Goal: Information Seeking & Learning: Learn about a topic

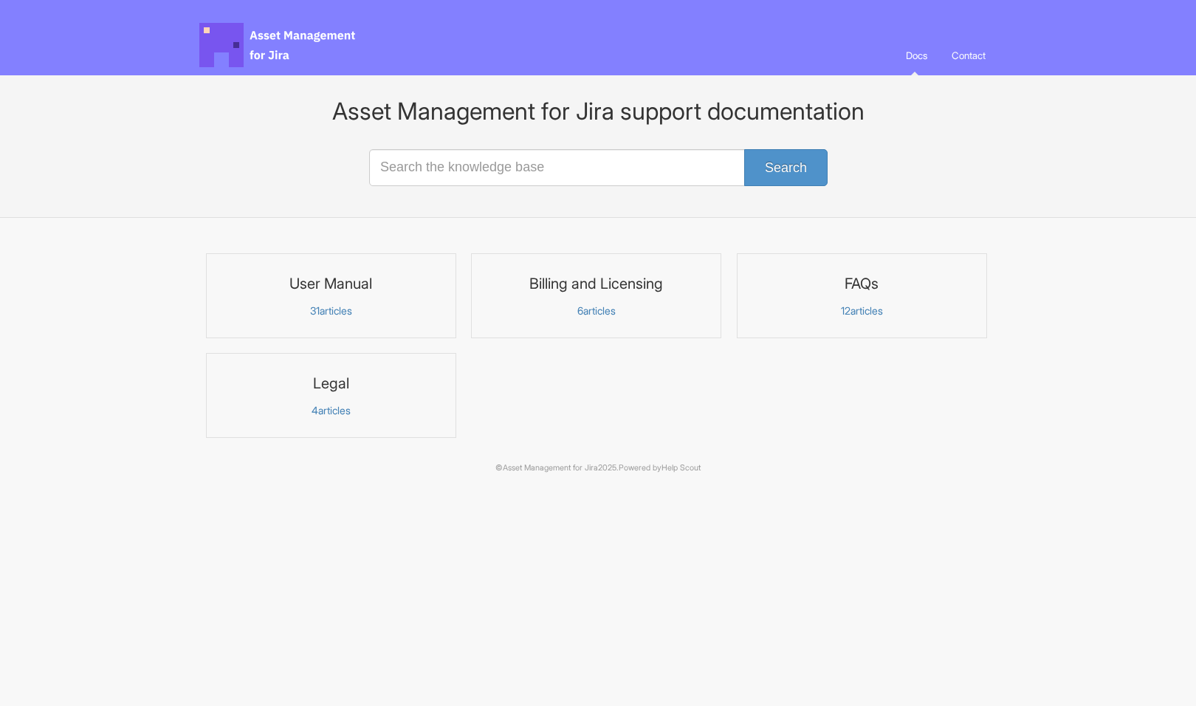
click at [244, 45] on span "Asset Management for Jira Docs" at bounding box center [278, 45] width 158 height 44
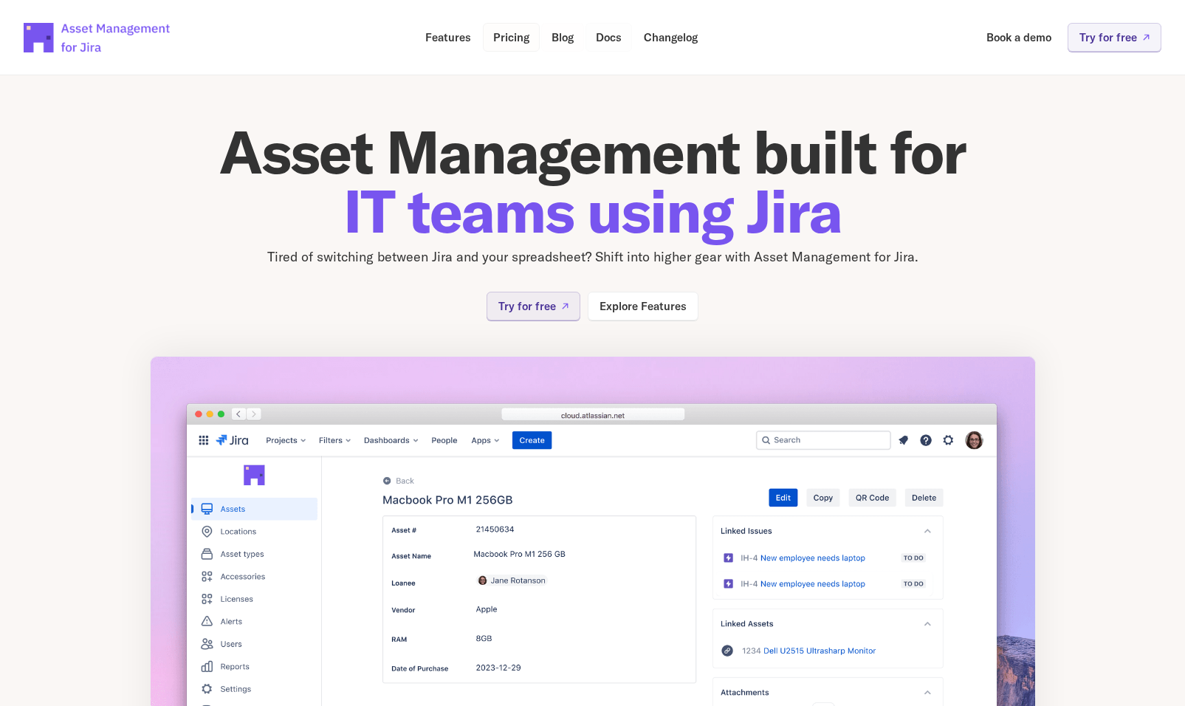
click at [502, 34] on p "Pricing" at bounding box center [511, 37] width 36 height 11
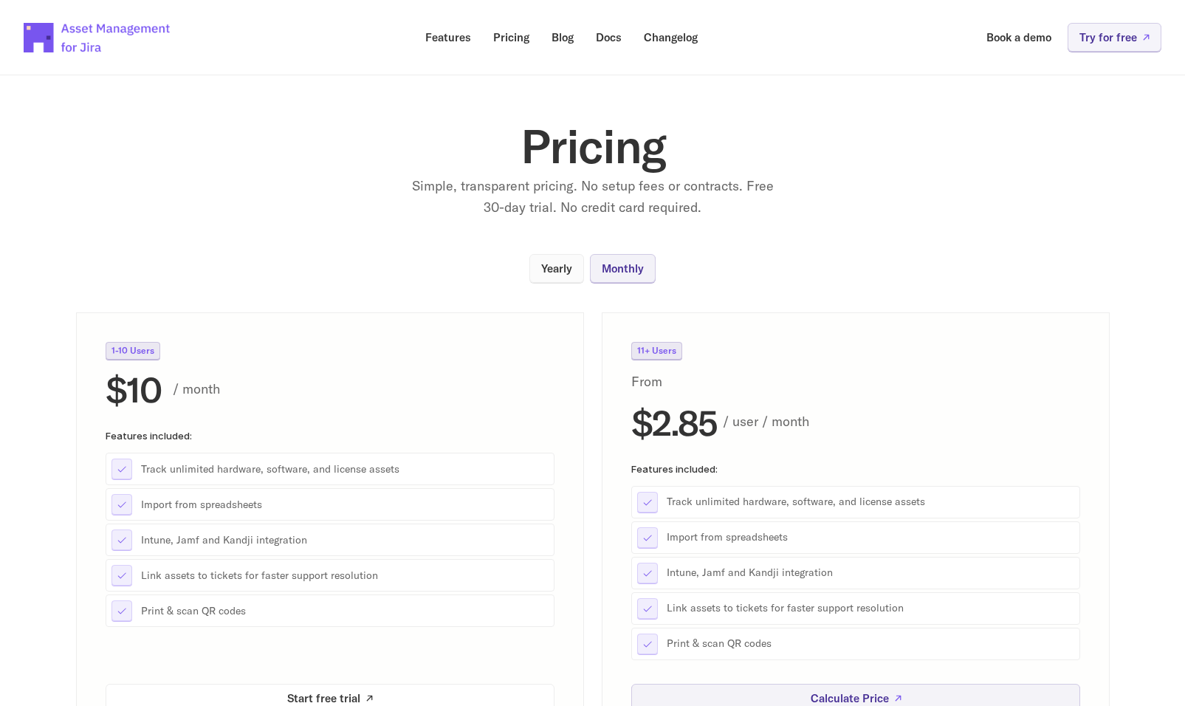
click at [564, 270] on p "Yearly" at bounding box center [556, 268] width 31 height 11
click at [624, 274] on p "Monthly" at bounding box center [623, 268] width 42 height 11
click at [570, 270] on p "Yearly" at bounding box center [556, 268] width 31 height 11
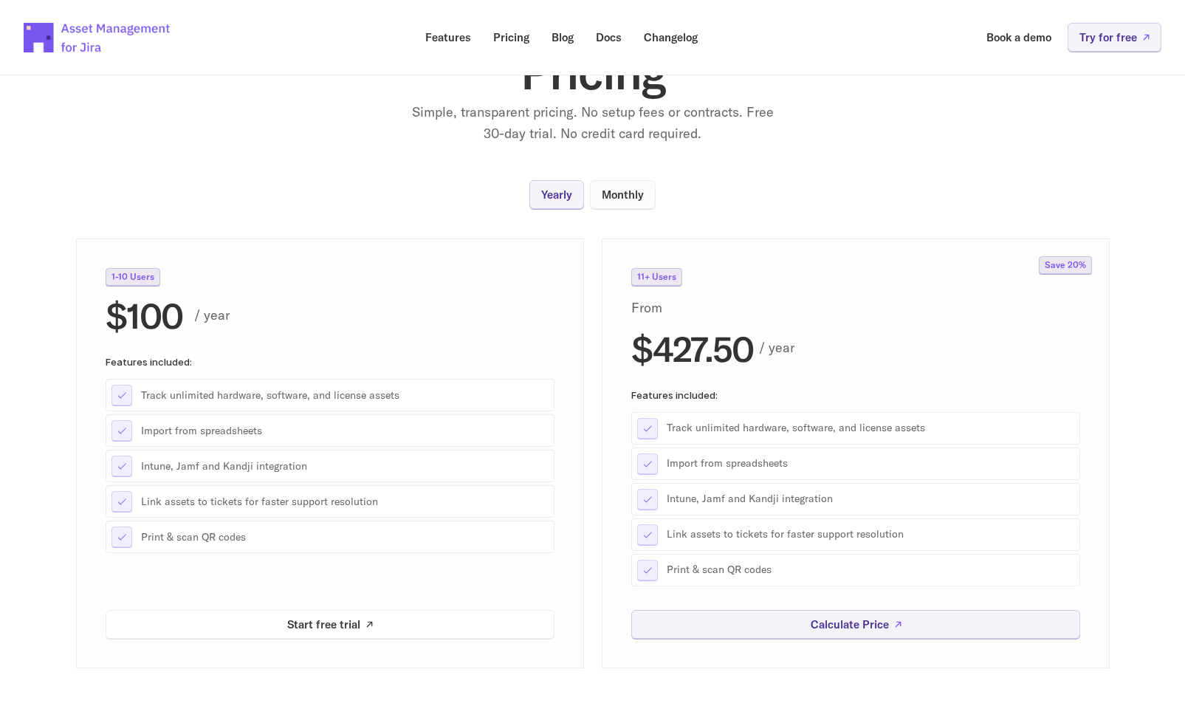
click at [631, 203] on link "Monthly" at bounding box center [623, 194] width 66 height 29
click at [572, 196] on p "Yearly" at bounding box center [556, 194] width 31 height 11
click at [614, 197] on p "Monthly" at bounding box center [623, 194] width 42 height 11
click at [80, 30] on img at bounding box center [98, 38] width 148 height 52
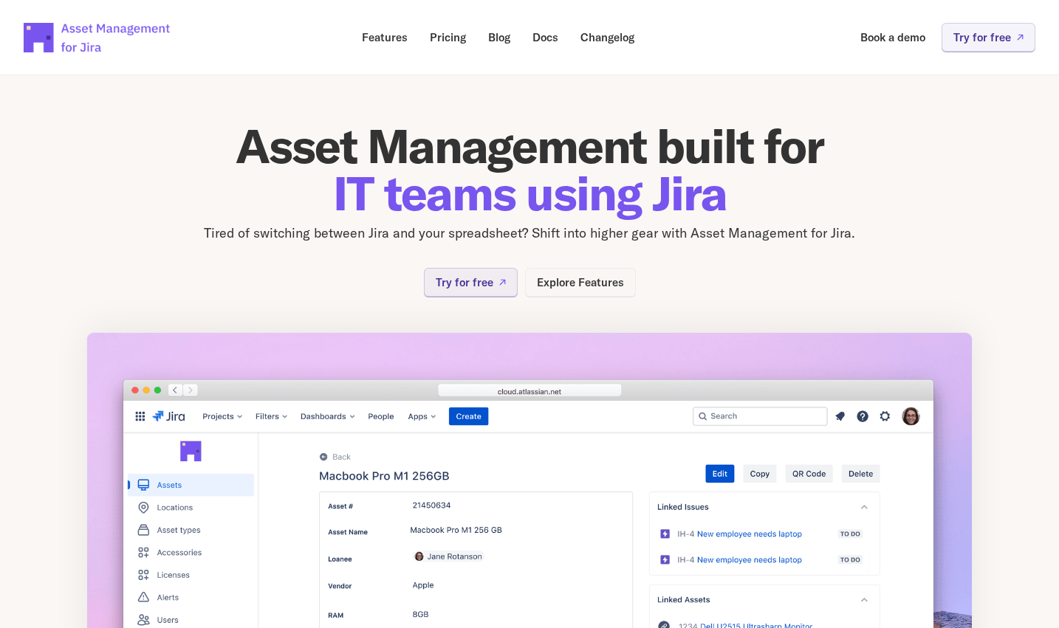
click at [572, 278] on p "Explore Features" at bounding box center [580, 282] width 87 height 11
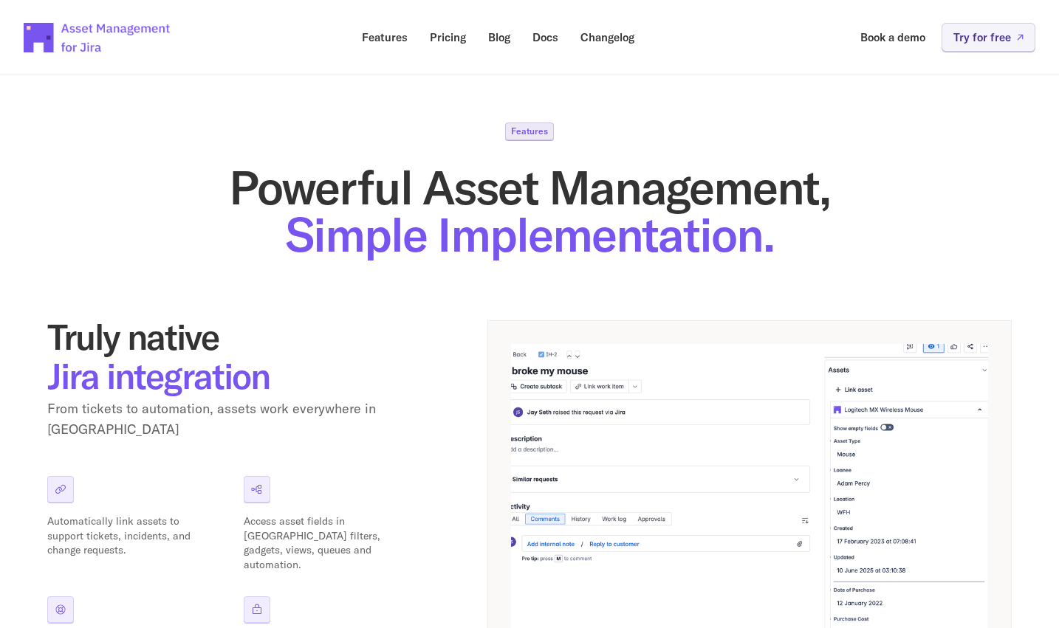
scroll to position [74, 0]
